Goal: Information Seeking & Learning: Learn about a topic

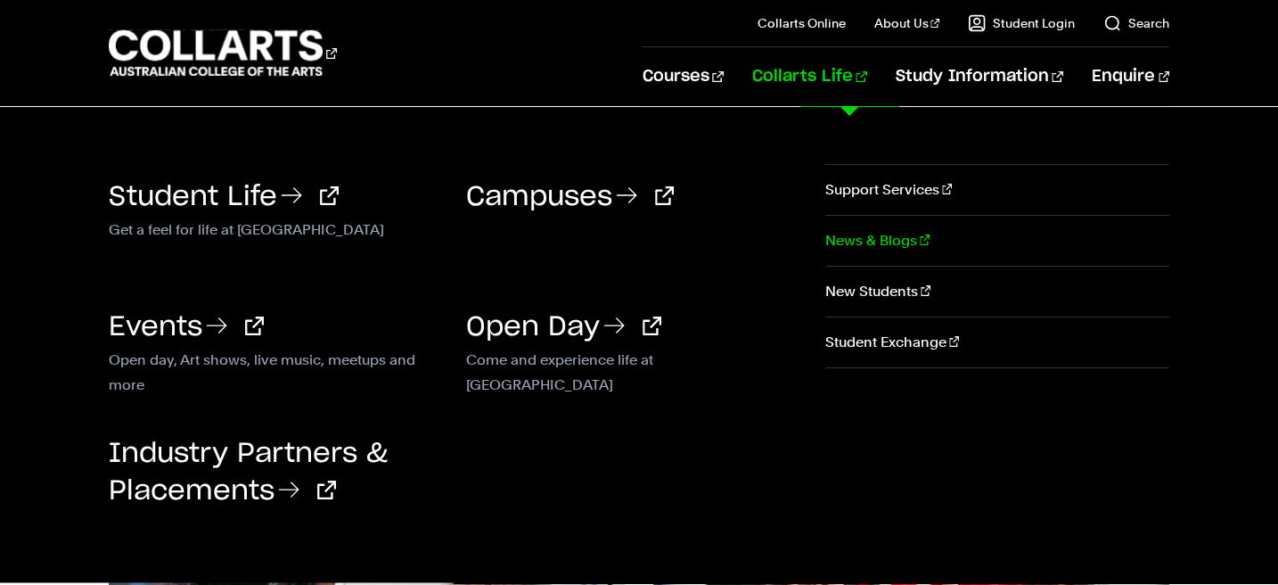
click at [844, 233] on link "News & Blogs" at bounding box center [997, 241] width 344 height 50
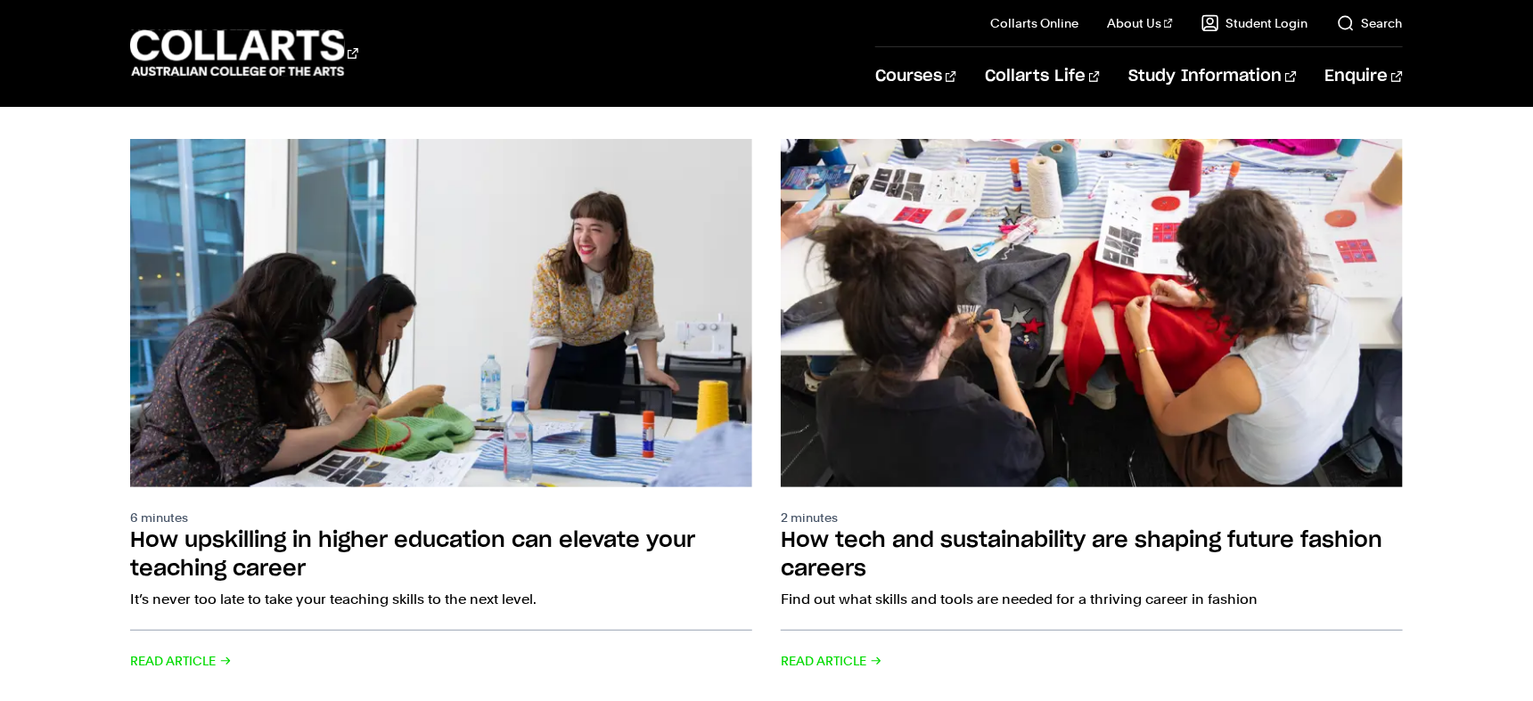
scroll to position [289, 0]
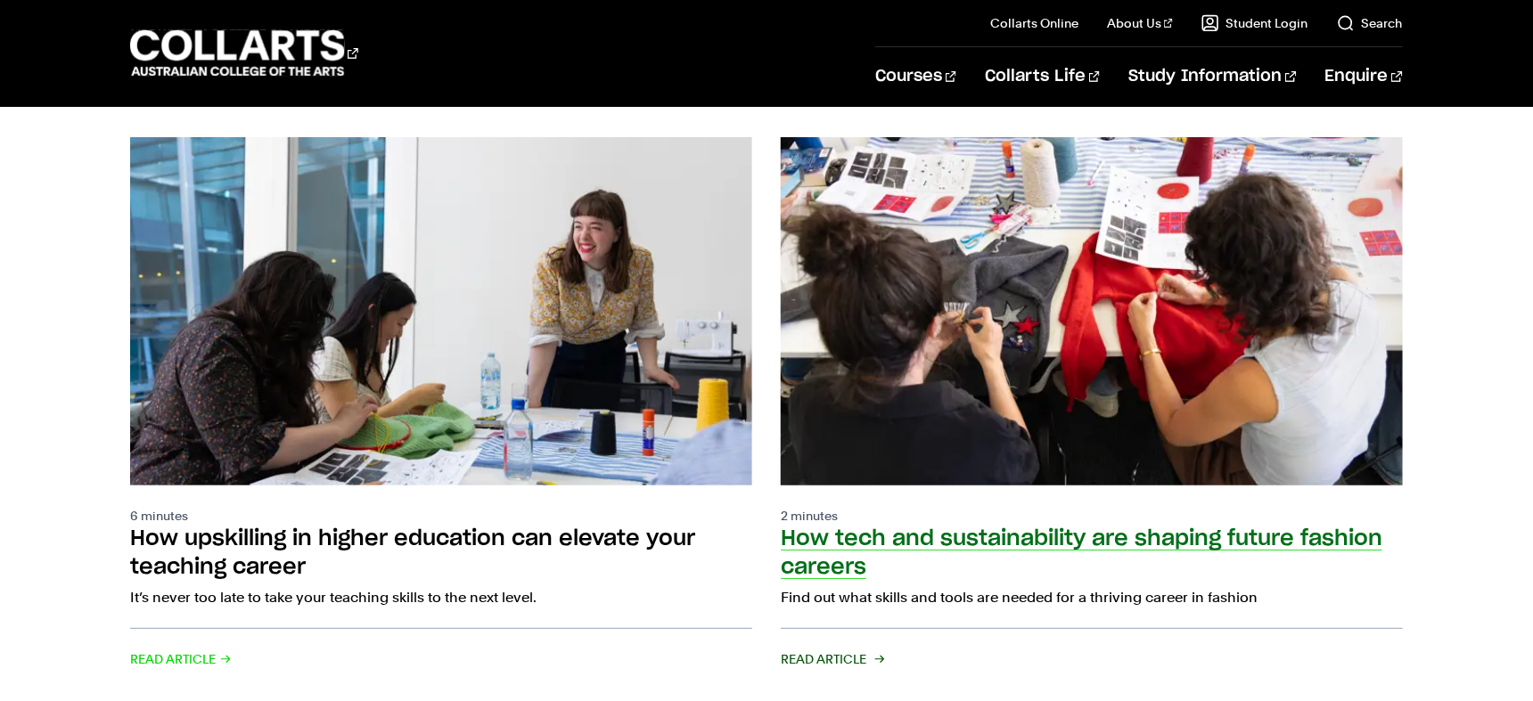
click at [961, 337] on img at bounding box center [1091, 310] width 684 height 383
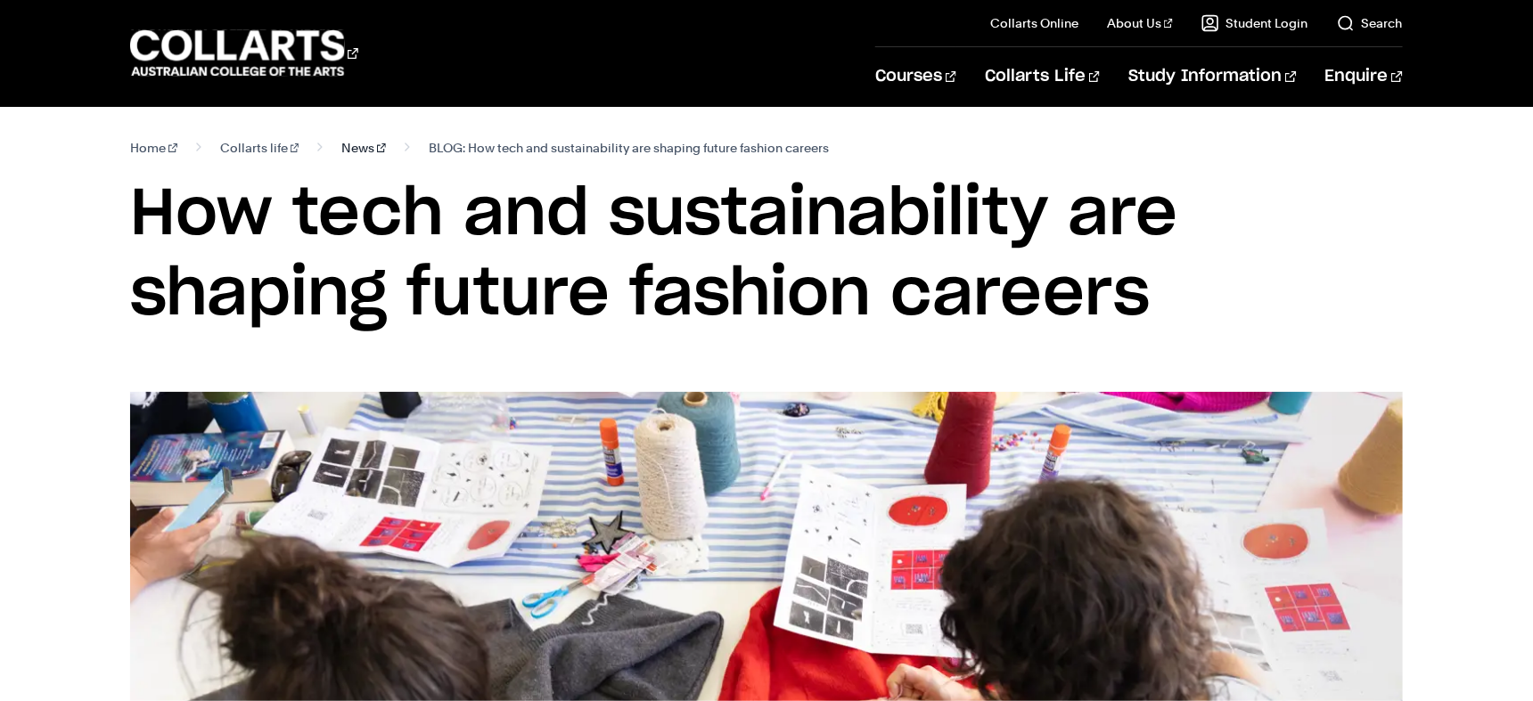
click at [341, 146] on link "News" at bounding box center [363, 147] width 45 height 25
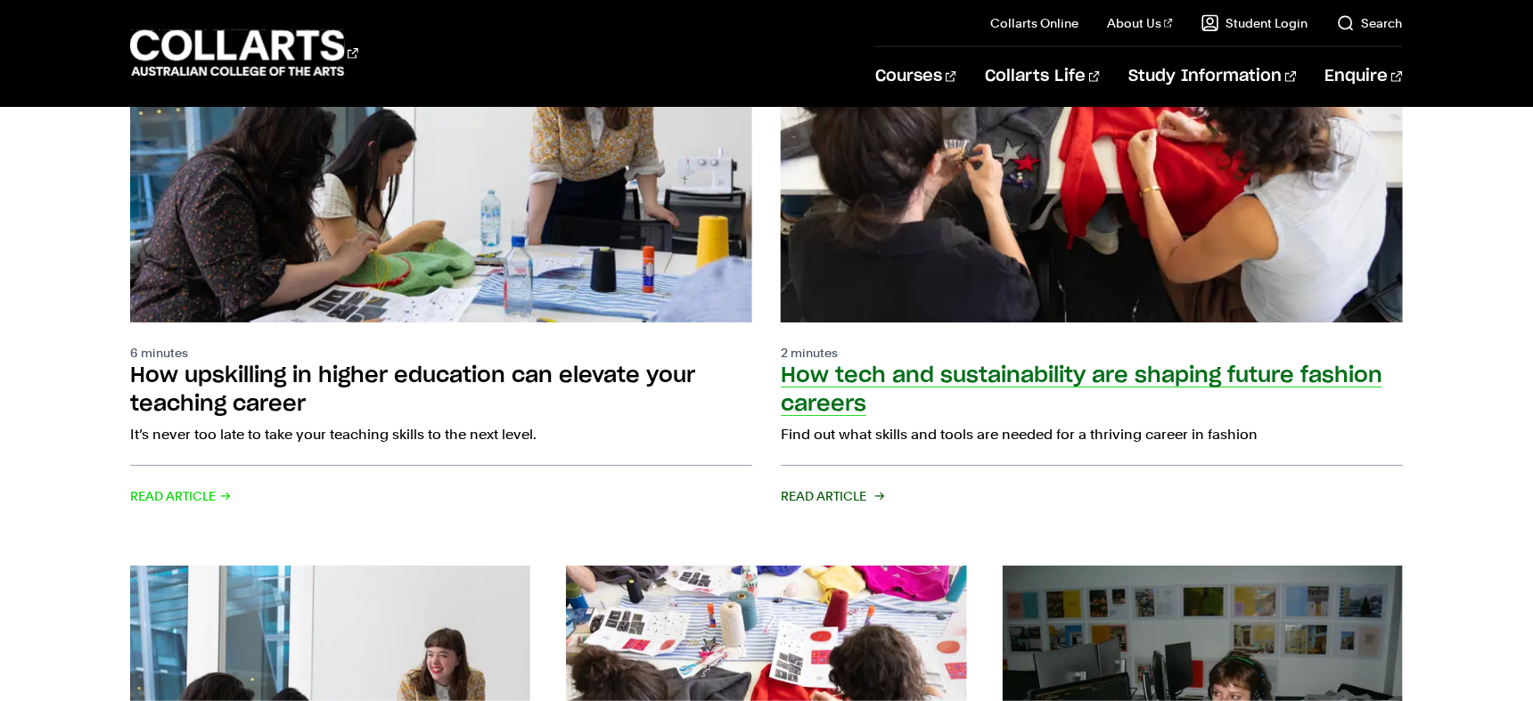
scroll to position [455, 0]
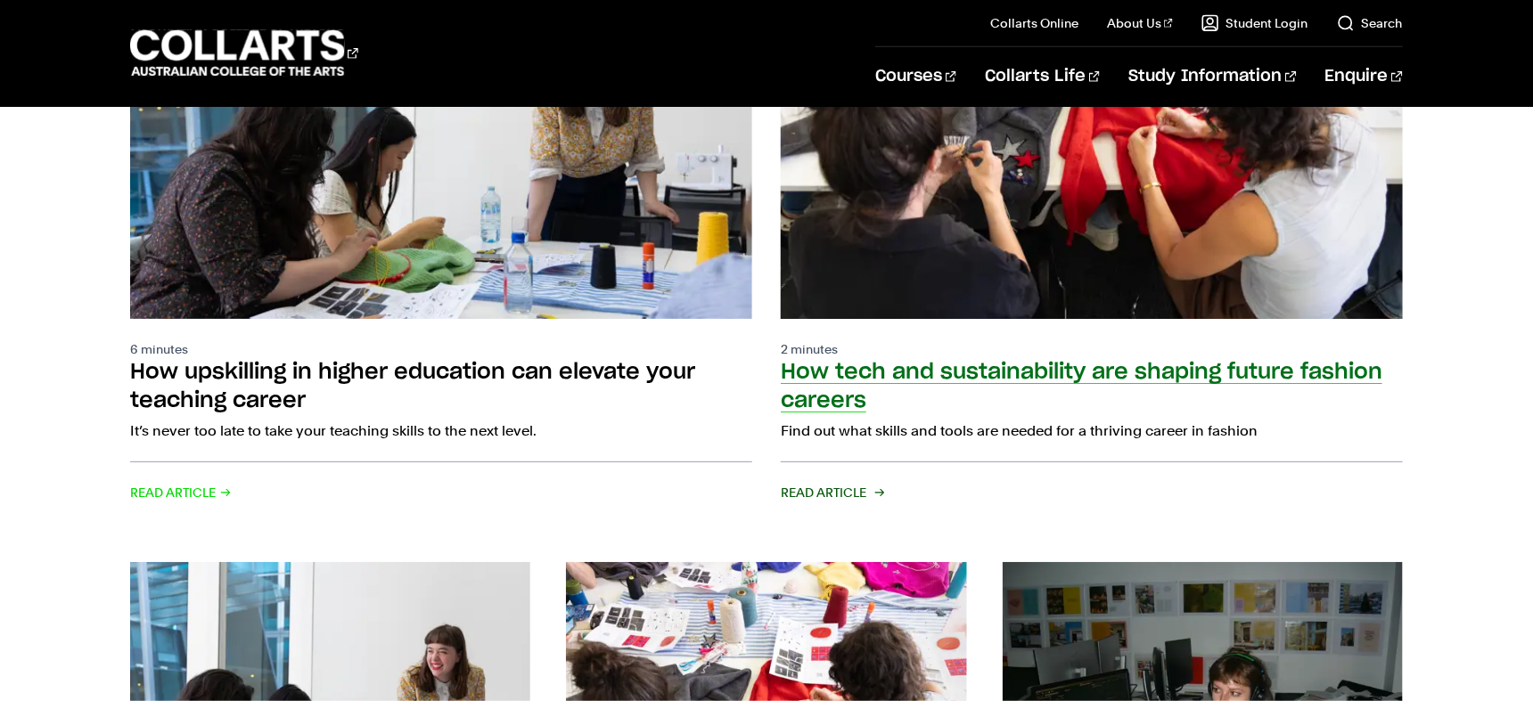
click at [962, 362] on h2 "How tech and sustainability are shaping future fashion careers" at bounding box center [1082, 387] width 602 height 50
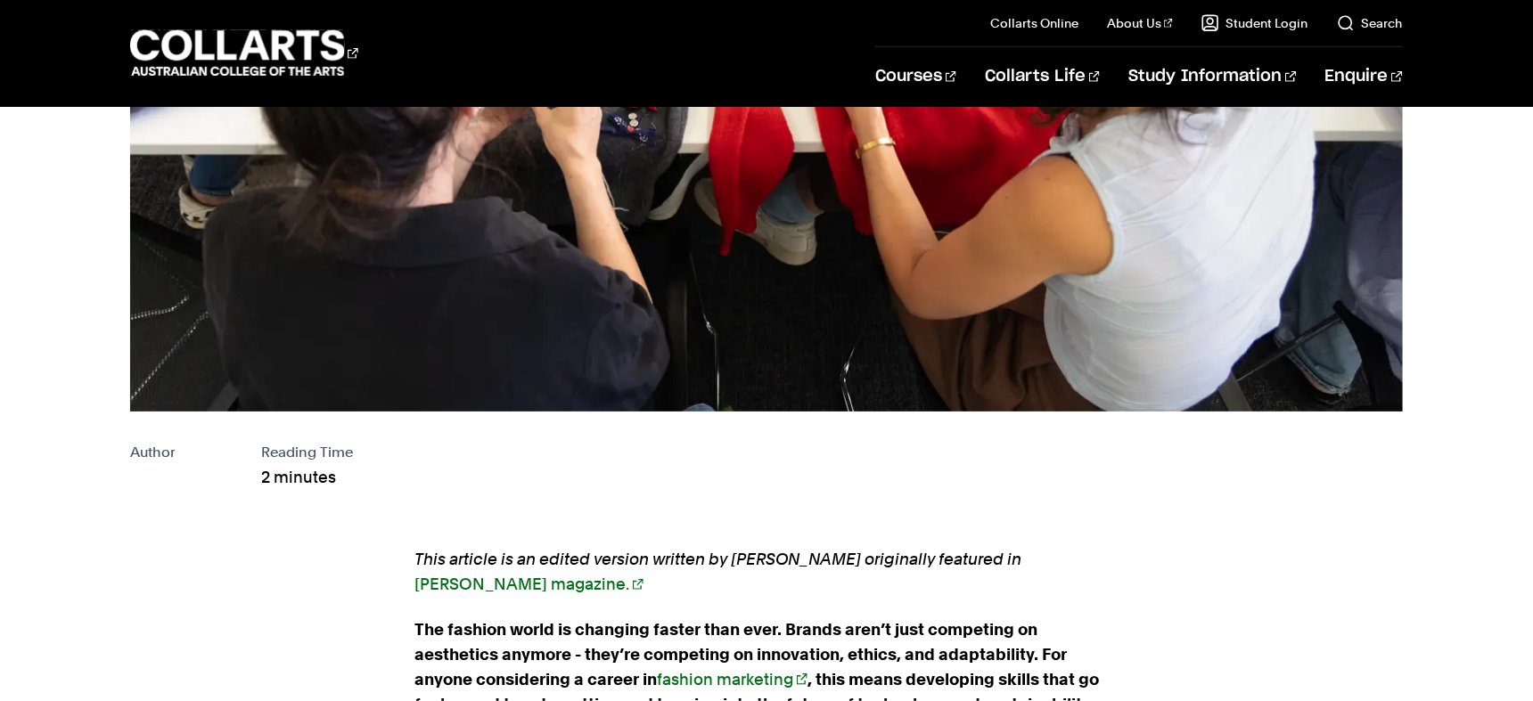
scroll to position [672, 0]
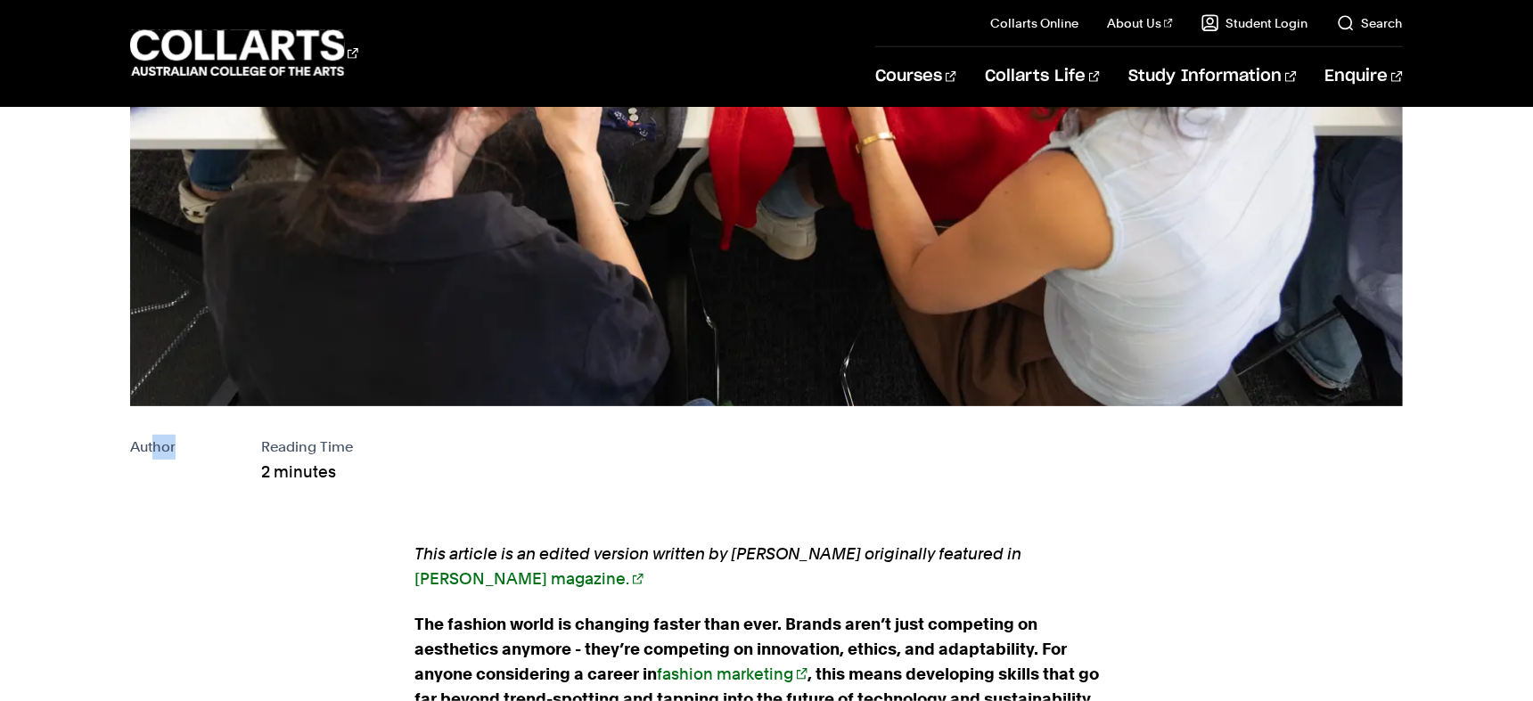
drag, startPoint x: 152, startPoint y: 450, endPoint x: 181, endPoint y: 482, distance: 43.5
click at [181, 482] on div "Author Reading Time 2 minutes" at bounding box center [766, 460] width 1273 height 50
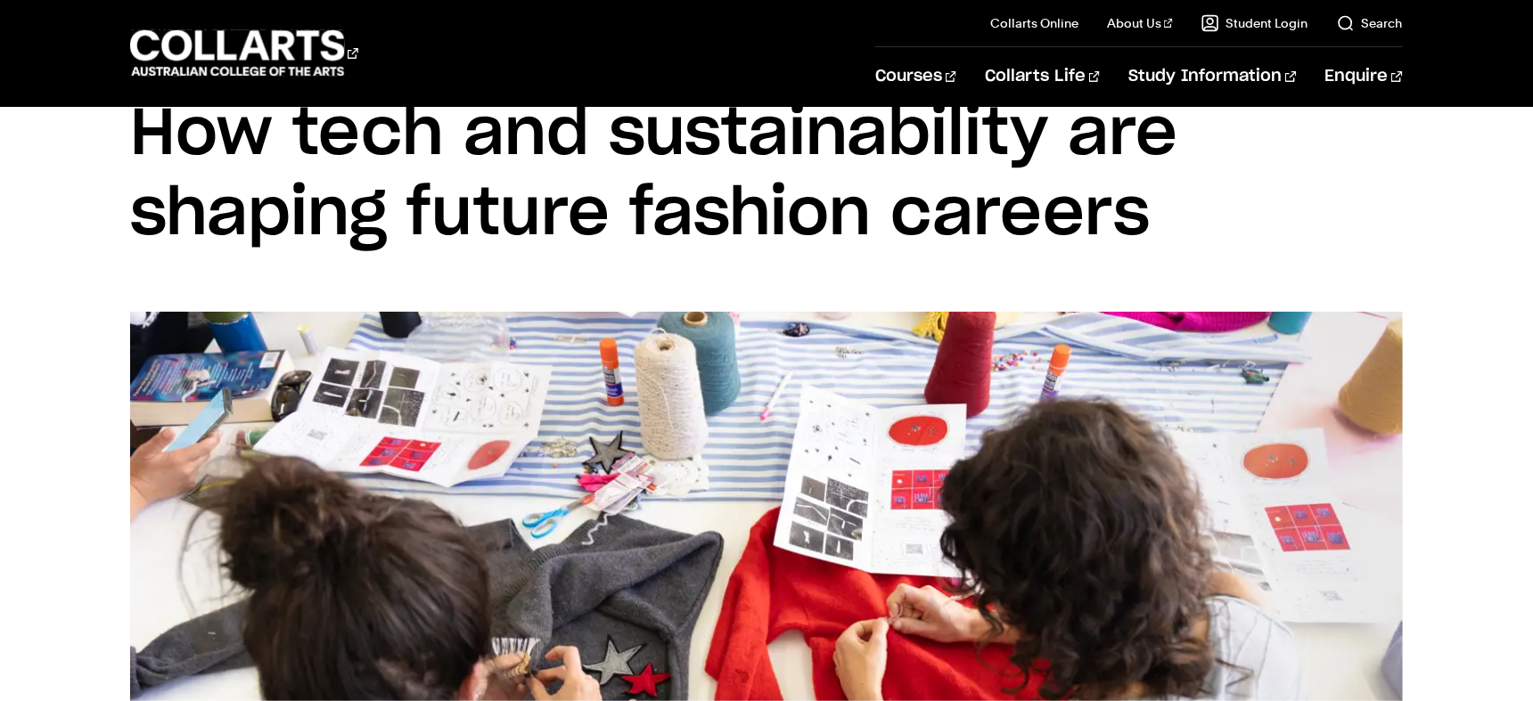
scroll to position [0, 0]
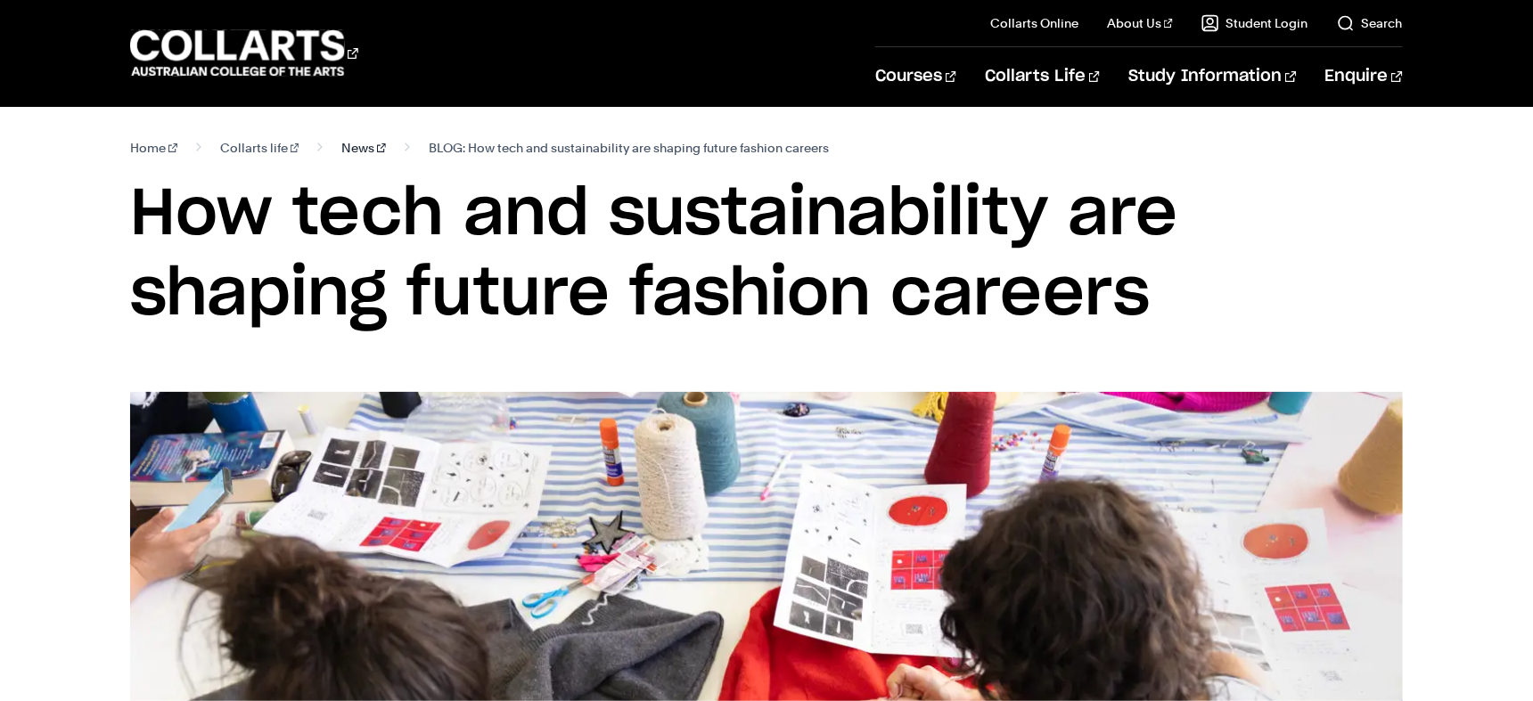
click at [341, 146] on link "News" at bounding box center [363, 147] width 45 height 25
